Goal: Task Accomplishment & Management: Use online tool/utility

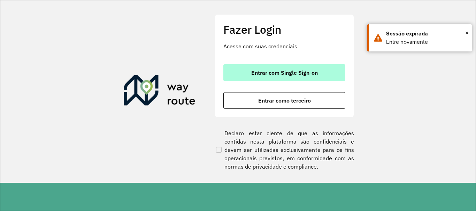
click at [289, 71] on span "Entrar com Single Sign-on" at bounding box center [284, 73] width 66 height 6
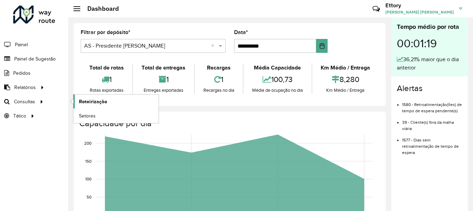
click at [93, 105] on span "Roteirização" at bounding box center [93, 101] width 28 height 7
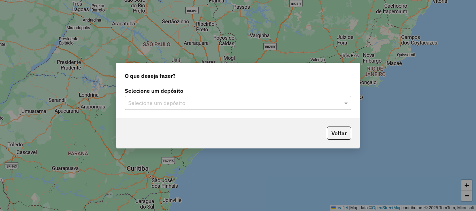
click at [333, 101] on input "text" at bounding box center [230, 103] width 205 height 8
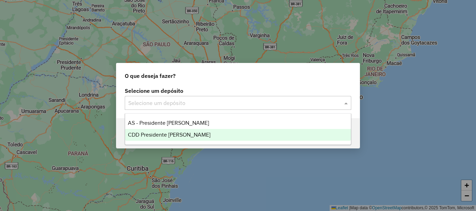
click at [201, 134] on div "CDD Presidente [PERSON_NAME]" at bounding box center [238, 135] width 226 height 12
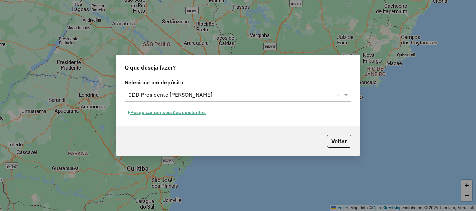
click at [192, 112] on button "Pesquisar por sessões existentes" at bounding box center [167, 112] width 84 height 11
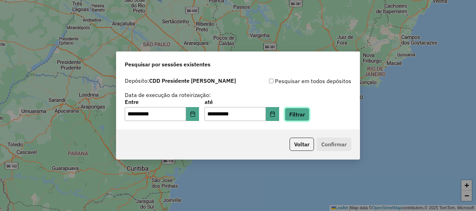
click at [304, 115] on button "Filtrar" at bounding box center [296, 114] width 25 height 13
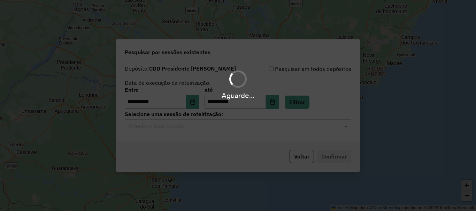
click at [184, 123] on hb-app "**********" at bounding box center [238, 105] width 476 height 211
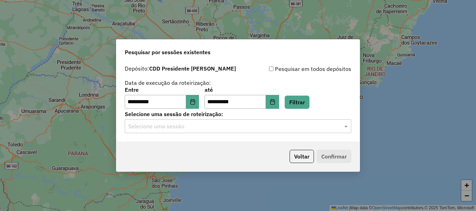
click at [184, 128] on input "text" at bounding box center [230, 127] width 205 height 8
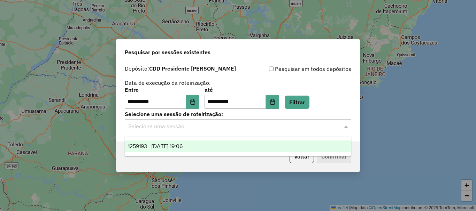
click at [175, 148] on span "1259193 - [DATE] 19:06" at bounding box center [155, 146] width 55 height 6
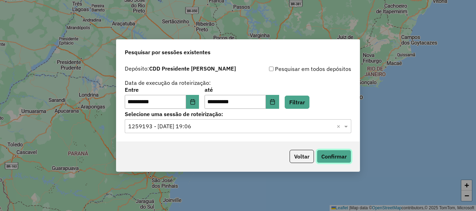
click at [334, 160] on button "Confirmar" at bounding box center [333, 156] width 34 height 13
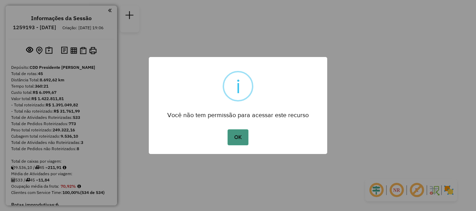
click at [245, 139] on button "OK" at bounding box center [237, 137] width 21 height 16
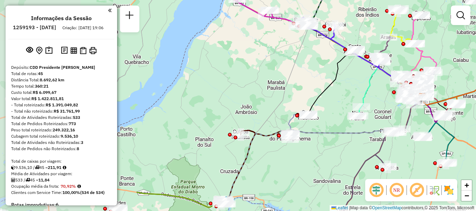
drag, startPoint x: 173, startPoint y: 97, endPoint x: 392, endPoint y: 81, distance: 218.8
click at [392, 81] on div "Janela de atendimento Grade de atendimento Capacidade Transportadoras Veículos …" at bounding box center [238, 105] width 476 height 211
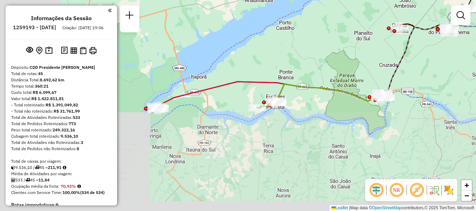
drag, startPoint x: 240, startPoint y: 199, endPoint x: 364, endPoint y: 100, distance: 159.1
click at [364, 100] on icon at bounding box center [321, 96] width 129 height 24
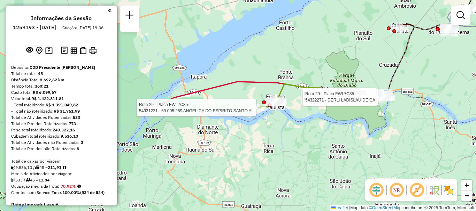
select select "**********"
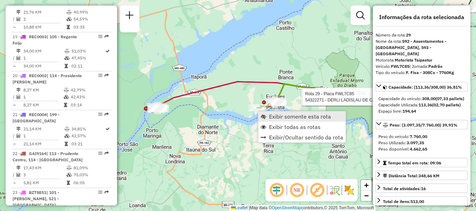
scroll to position [1346, 0]
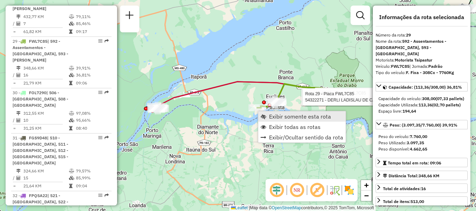
click at [274, 115] on span "Exibir somente esta rota" at bounding box center [300, 117] width 62 height 6
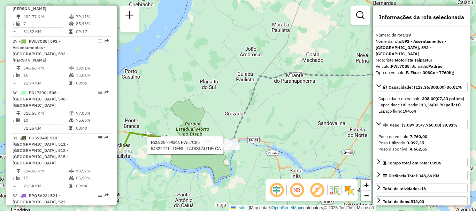
drag, startPoint x: 217, startPoint y: 157, endPoint x: 324, endPoint y: 138, distance: 109.0
click at [324, 138] on div "Rota 29 - Placa FWL7C85 54351462 - MAYARA DOS SANTOS LE Rota 29 - Placa FWL7C85…" at bounding box center [238, 105] width 476 height 211
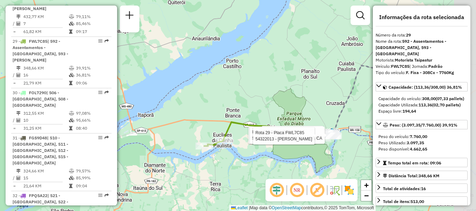
drag, startPoint x: 339, startPoint y: 146, endPoint x: 269, endPoint y: 146, distance: 70.0
click at [269, 146] on div "Rota 29 - Placa FWL7C85 54351462 - MAYARA DOS SANTOS LE Rota 29 - Placa FWL7C85…" at bounding box center [238, 105] width 476 height 211
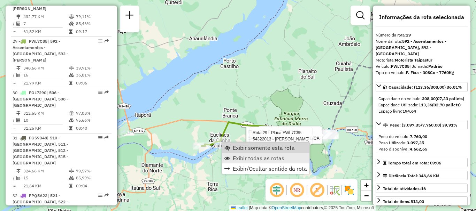
click at [243, 154] on link "Exibir todas as rotas" at bounding box center [265, 158] width 87 height 10
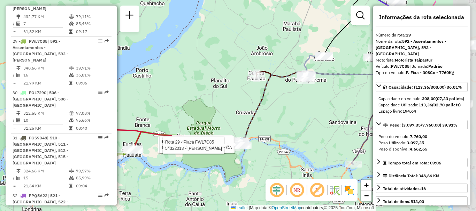
drag, startPoint x: 262, startPoint y: 98, endPoint x: 157, endPoint y: 95, distance: 105.5
click at [157, 95] on div "Rota 29 - Placa FWL7C85 54351462 - MAYARA DOS SANTOS LE Rota 29 - Placa FWL7C85…" at bounding box center [238, 105] width 476 height 211
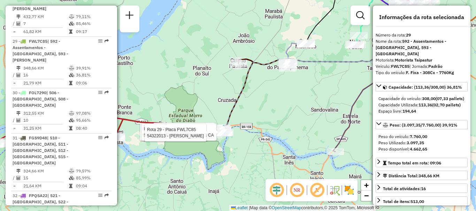
click at [282, 90] on div "Rota 29 - Placa FWL7C85 54351462 - MAYARA DOS SANTOS LE Rota 29 - Placa FWL7C85…" at bounding box center [238, 105] width 476 height 211
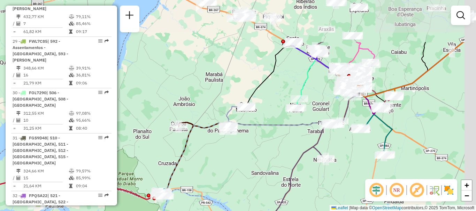
drag, startPoint x: 262, startPoint y: 117, endPoint x: 222, endPoint y: 155, distance: 55.6
click at [222, 155] on div "Janela de atendimento Grade de atendimento Capacidade Transportadoras Veículos …" at bounding box center [238, 105] width 476 height 211
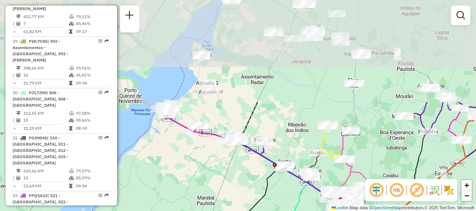
drag, startPoint x: 246, startPoint y: 109, endPoint x: 237, endPoint y: 179, distance: 69.8
click at [237, 179] on div "Janela de atendimento Grade de atendimento Capacidade Transportadoras Veículos …" at bounding box center [238, 105] width 476 height 211
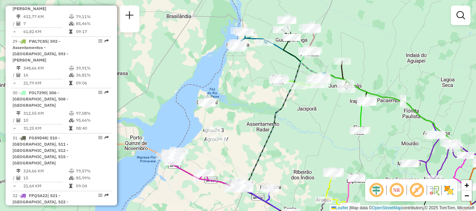
drag, startPoint x: 270, startPoint y: 92, endPoint x: 276, endPoint y: 140, distance: 47.7
click at [276, 140] on div "Janela de atendimento Grade de atendimento Capacidade Transportadoras Veículos …" at bounding box center [238, 105] width 476 height 211
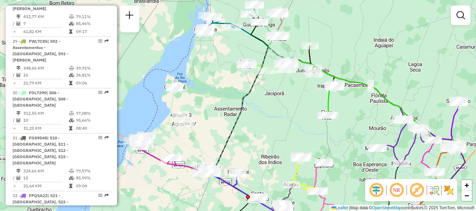
drag, startPoint x: 329, startPoint y: 119, endPoint x: 297, endPoint y: 104, distance: 35.8
click at [297, 104] on div "Janela de atendimento Grade de atendimento Capacidade Transportadoras Veículos …" at bounding box center [238, 105] width 476 height 211
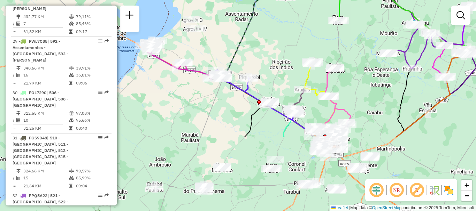
drag, startPoint x: 296, startPoint y: 104, endPoint x: 321, endPoint y: 2, distance: 105.4
click at [321, 2] on div "Janela de atendimento Grade de atendimento Capacidade Transportadoras Veículos …" at bounding box center [238, 105] width 476 height 211
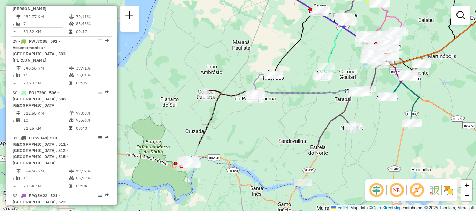
drag, startPoint x: 249, startPoint y: 137, endPoint x: 286, endPoint y: 51, distance: 93.6
click at [286, 51] on icon at bounding box center [331, 45] width 116 height 62
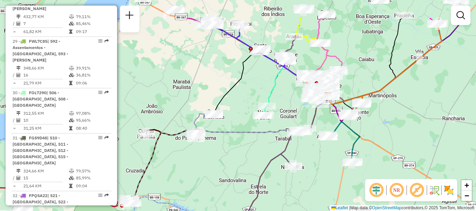
drag, startPoint x: 316, startPoint y: 110, endPoint x: 251, endPoint y: 179, distance: 95.1
click at [251, 186] on div "Janela de atendimento Grade de atendimento Capacidade Transportadoras Veículos …" at bounding box center [238, 105] width 476 height 211
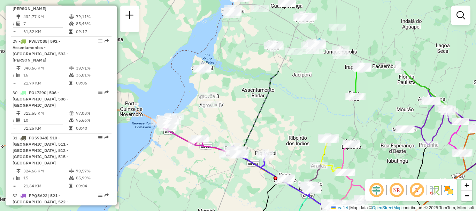
drag, startPoint x: 280, startPoint y: 56, endPoint x: 303, endPoint y: 121, distance: 68.9
click at [299, 131] on div "Janela de atendimento Grade de atendimento Capacidade Transportadoras Veículos …" at bounding box center [238, 105] width 476 height 211
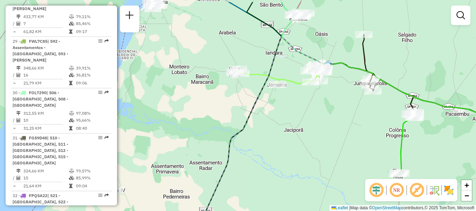
drag, startPoint x: 321, startPoint y: 97, endPoint x: 323, endPoint y: 130, distance: 32.8
click at [323, 130] on div "Janela de atendimento Grade de atendimento Capacidade Transportadoras Veículos …" at bounding box center [238, 105] width 476 height 211
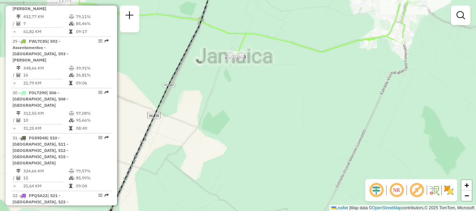
drag, startPoint x: 303, startPoint y: 119, endPoint x: 310, endPoint y: 140, distance: 21.9
click at [315, 153] on div "Janela de atendimento Grade de atendimento Capacidade Transportadoras Veículos …" at bounding box center [238, 105] width 476 height 211
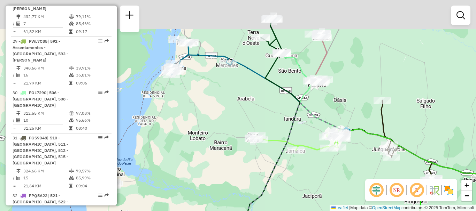
drag, startPoint x: 295, startPoint y: 110, endPoint x: 296, endPoint y: 124, distance: 13.6
click at [296, 124] on icon at bounding box center [286, 188] width 119 height 170
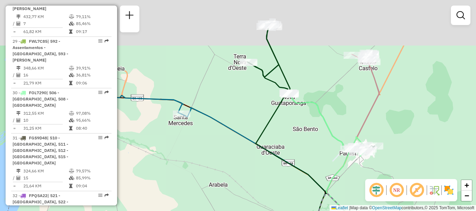
drag, startPoint x: 333, startPoint y: 112, endPoint x: 335, endPoint y: 117, distance: 4.8
click at [335, 117] on div "Janela de atendimento Grade de atendimento Capacidade Transportadoras Veículos …" at bounding box center [238, 105] width 476 height 211
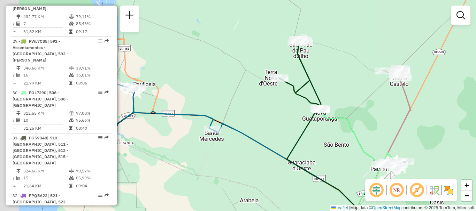
drag, startPoint x: 364, startPoint y: 118, endPoint x: 384, endPoint y: 111, distance: 20.9
click at [386, 111] on div "Janela de atendimento Grade de atendimento Capacidade Transportadoras Veículos …" at bounding box center [238, 105] width 476 height 211
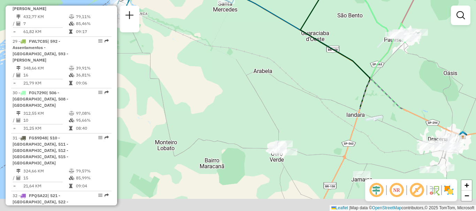
drag, startPoint x: 325, startPoint y: 129, endPoint x: 182, endPoint y: -26, distance: 211.1
click at [182, 0] on html "Aguarde... Pop-up bloqueado! Seu navegador bloqueou automáticamente a abertura …" at bounding box center [238, 105] width 476 height 211
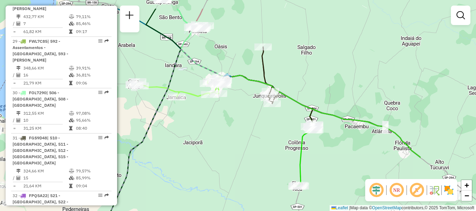
drag, startPoint x: 277, startPoint y: 125, endPoint x: 258, endPoint y: 148, distance: 29.9
click at [258, 148] on div "Janela de atendimento Grade de atendimento Capacidade Transportadoras Veículos …" at bounding box center [238, 105] width 476 height 211
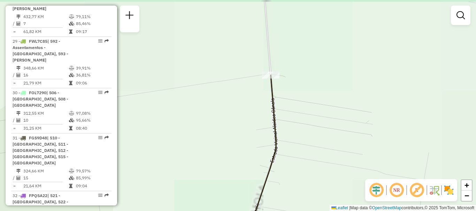
drag, startPoint x: 266, startPoint y: 48, endPoint x: 300, endPoint y: 104, distance: 65.9
click at [303, 109] on div "Janela de atendimento Grade de atendimento Capacidade Transportadoras Veículos …" at bounding box center [238, 105] width 476 height 211
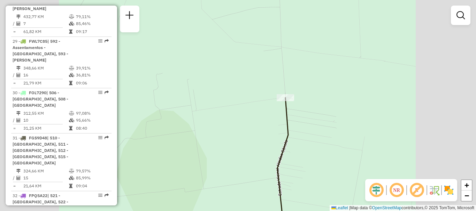
drag, startPoint x: 336, startPoint y: 145, endPoint x: 279, endPoint y: 50, distance: 110.7
click at [282, 54] on div "Janela de atendimento Grade de atendimento Capacidade Transportadoras Veículos …" at bounding box center [238, 105] width 476 height 211
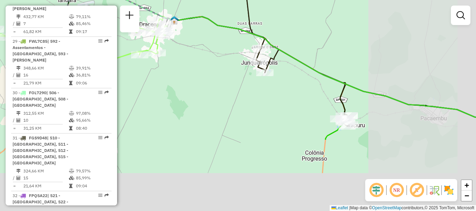
drag, startPoint x: 308, startPoint y: 132, endPoint x: 280, endPoint y: 40, distance: 96.6
click at [280, 40] on div "Janela de atendimento Grade de atendimento Capacidade Transportadoras Veículos …" at bounding box center [238, 105] width 476 height 211
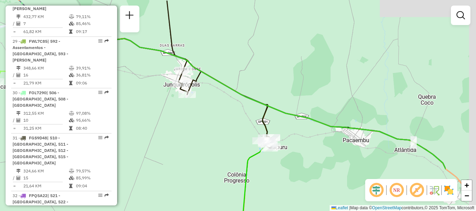
drag, startPoint x: 297, startPoint y: 94, endPoint x: 205, endPoint y: 76, distance: 94.4
click at [202, 77] on div "Janela de atendimento Grade de atendimento Capacidade Transportadoras Veículos …" at bounding box center [238, 105] width 476 height 211
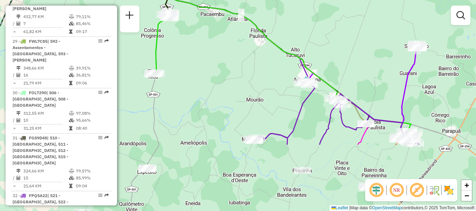
drag, startPoint x: 293, startPoint y: 100, endPoint x: 219, endPoint y: 54, distance: 87.3
click at [201, 37] on div "Janela de atendimento Grade de atendimento Capacidade Transportadoras Veículos …" at bounding box center [238, 105] width 476 height 211
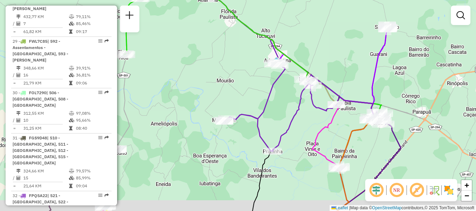
drag, startPoint x: 276, startPoint y: 80, endPoint x: 230, endPoint y: 54, distance: 52.4
click at [230, 54] on div "Janela de atendimento Grade de atendimento Capacidade Transportadoras Veículos …" at bounding box center [238, 105] width 476 height 211
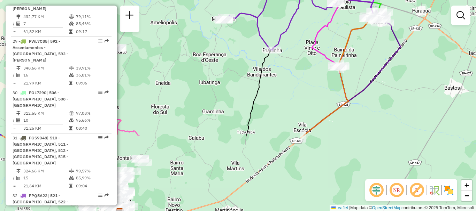
drag, startPoint x: 291, startPoint y: 122, endPoint x: 308, endPoint y: 30, distance: 94.1
click at [308, 30] on div "Janela de atendimento Grade de atendimento Capacidade Transportadoras Veículos …" at bounding box center [238, 105] width 476 height 211
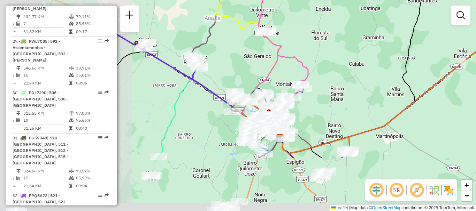
drag, startPoint x: 299, startPoint y: 129, endPoint x: 445, endPoint y: 0, distance: 195.1
click at [454, 1] on div "Janela de atendimento Grade de atendimento Capacidade Transportadoras Veículos …" at bounding box center [238, 105] width 476 height 211
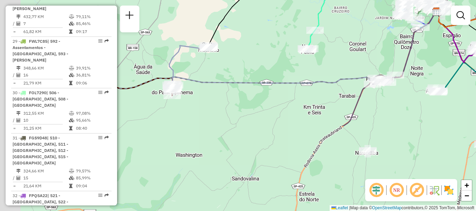
drag, startPoint x: 337, startPoint y: 81, endPoint x: 264, endPoint y: 45, distance: 80.8
click at [475, 0] on html "Aguarde... Pop-up bloqueado! Seu navegador bloqueou automáticamente a abertura …" at bounding box center [238, 105] width 476 height 211
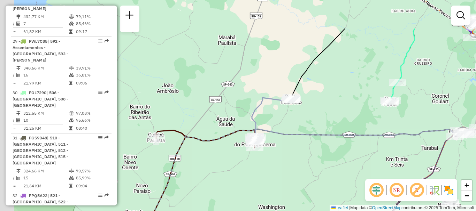
drag, startPoint x: 196, startPoint y: 72, endPoint x: 319, endPoint y: 60, distance: 123.1
click at [391, 19] on div "Janela de atendimento Grade de atendimento Capacidade Transportadoras Veículos …" at bounding box center [238, 105] width 476 height 211
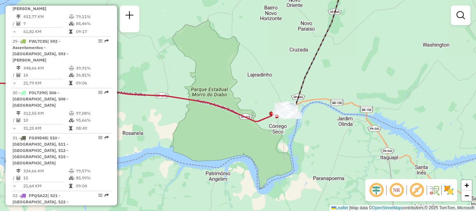
drag, startPoint x: 255, startPoint y: 113, endPoint x: 278, endPoint y: 74, distance: 45.4
click at [278, 74] on div "Rota 12 - Placa FPE7954 54330531 - EDINAN CORREIA Rota 12 - Placa FPE7954 54327…" at bounding box center [238, 105] width 476 height 211
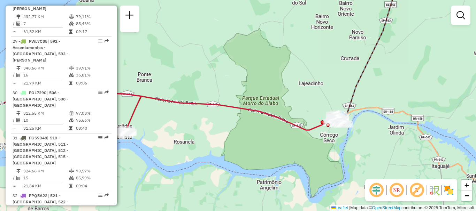
drag, startPoint x: 253, startPoint y: 71, endPoint x: 304, endPoint y: 79, distance: 51.9
click at [304, 79] on div "Rota 12 - Placa FPE7954 54330531 - EDINAN CORREIA Rota 12 - Placa FPE7954 54327…" at bounding box center [238, 105] width 476 height 211
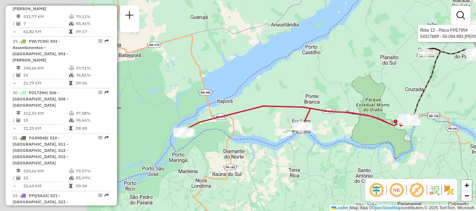
drag, startPoint x: 313, startPoint y: 145, endPoint x: 340, endPoint y: 139, distance: 28.5
click at [340, 139] on div "Rota 12 - Placa FPE7954 54330531 - EDINAN CORREIA Rota 12 - Placa FPE7954 54327…" at bounding box center [238, 105] width 476 height 211
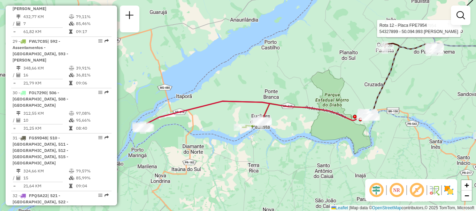
drag, startPoint x: 331, startPoint y: 155, endPoint x: 210, endPoint y: 144, distance: 122.3
click at [210, 144] on div "Rota 12 - Placa FPE7954 54330531 - EDINAN CORREIA Rota 12 - Placa FPE7954 54327…" at bounding box center [238, 105] width 476 height 211
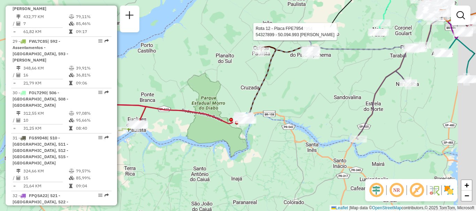
drag, startPoint x: 353, startPoint y: 124, endPoint x: 259, endPoint y: 140, distance: 95.3
click at [263, 139] on div "Rota 12 - Placa FPE7954 54330531 - EDINAN CORREIA Rota 12 - Placa FPE7954 54327…" at bounding box center [238, 105] width 476 height 211
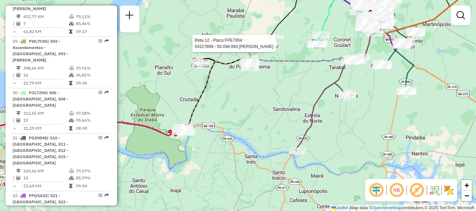
drag, startPoint x: 283, startPoint y: 124, endPoint x: 279, endPoint y: 126, distance: 4.2
click at [279, 126] on div "Rota 12 - Placa FPE7954 54330531 - EDINAN CORREIA Rota 12 - Placa FPE7954 54327…" at bounding box center [238, 105] width 476 height 211
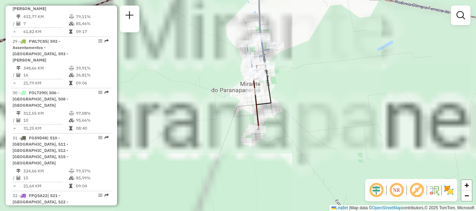
drag, startPoint x: 284, startPoint y: 66, endPoint x: 291, endPoint y: 77, distance: 13.8
click at [291, 77] on div "Rota 12 - Placa FPE7954 54330531 - EDINAN CORREIA Rota 12 - Placa FPE7954 54327…" at bounding box center [238, 105] width 476 height 211
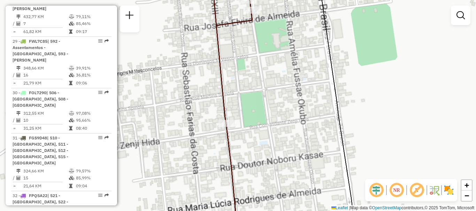
drag, startPoint x: 277, startPoint y: 96, endPoint x: 288, endPoint y: 121, distance: 27.9
click at [293, 147] on div "Rota 12 - Placa FPE7954 54330531 - EDINAN CORREIA Rota 12 - Placa FPE7954 54327…" at bounding box center [238, 105] width 476 height 211
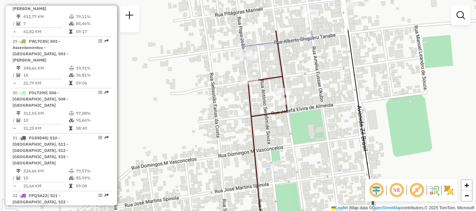
click at [305, 133] on div "Rota 12 - Placa FPE7954 54330531 - EDINAN CORREIA Rota 12 - Placa FPE7954 54327…" at bounding box center [238, 105] width 476 height 211
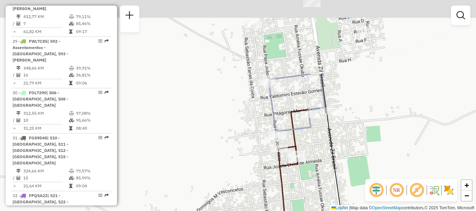
drag, startPoint x: 324, startPoint y: 58, endPoint x: 321, endPoint y: 153, distance: 95.4
click at [321, 153] on div "Rota 12 - Placa FPE7954 54330531 - EDINAN CORREIA Rota 12 - Placa FPE7954 54327…" at bounding box center [238, 105] width 476 height 211
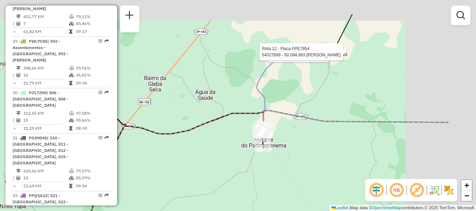
drag, startPoint x: 374, startPoint y: 103, endPoint x: 305, endPoint y: 131, distance: 74.3
click at [297, 140] on div "Rota 12 - Placa FPE7954 54330531 - EDINAN CORREIA Rota 12 - Placa FPE7954 54327…" at bounding box center [238, 105] width 476 height 211
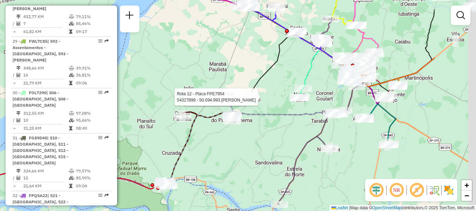
drag, startPoint x: 365, startPoint y: 144, endPoint x: 276, endPoint y: 141, distance: 89.2
click at [276, 141] on div "Rota 12 - Placa FPE7954 54330531 - EDINAN CORREIA Rota 12 - Placa FPE7954 54327…" at bounding box center [238, 105] width 476 height 211
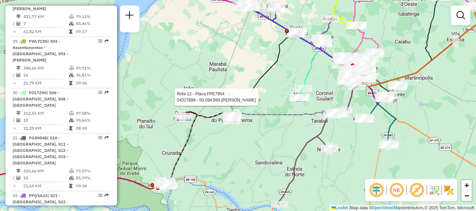
drag, startPoint x: 274, startPoint y: 137, endPoint x: 394, endPoint y: 41, distance: 153.9
click at [392, 53] on div "Rota 12 - Placa FPE7954 54330531 - EDINAN CORREIA Rota 12 - Placa FPE7954 54327…" at bounding box center [238, 105] width 476 height 211
